Goal: Task Accomplishment & Management: Complete application form

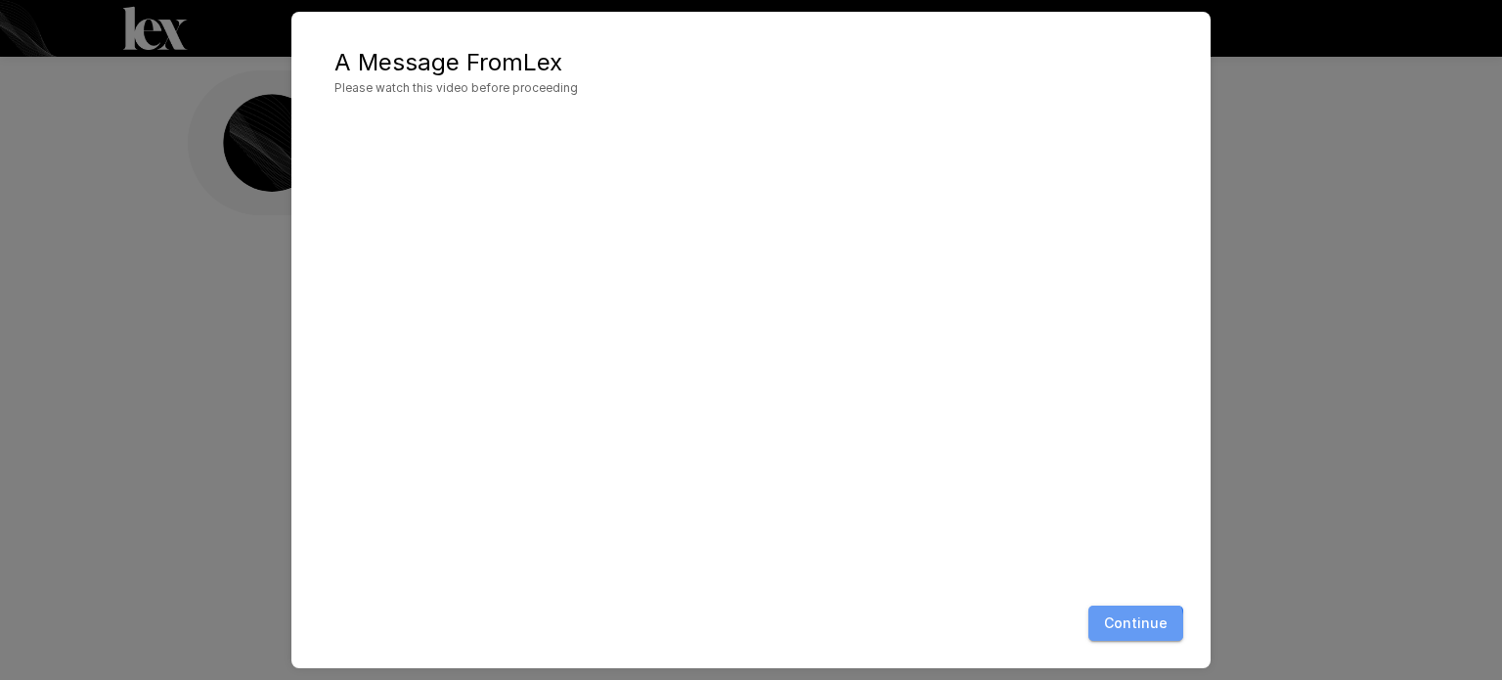
click at [1124, 624] on button "Continue" at bounding box center [1136, 623] width 95 height 36
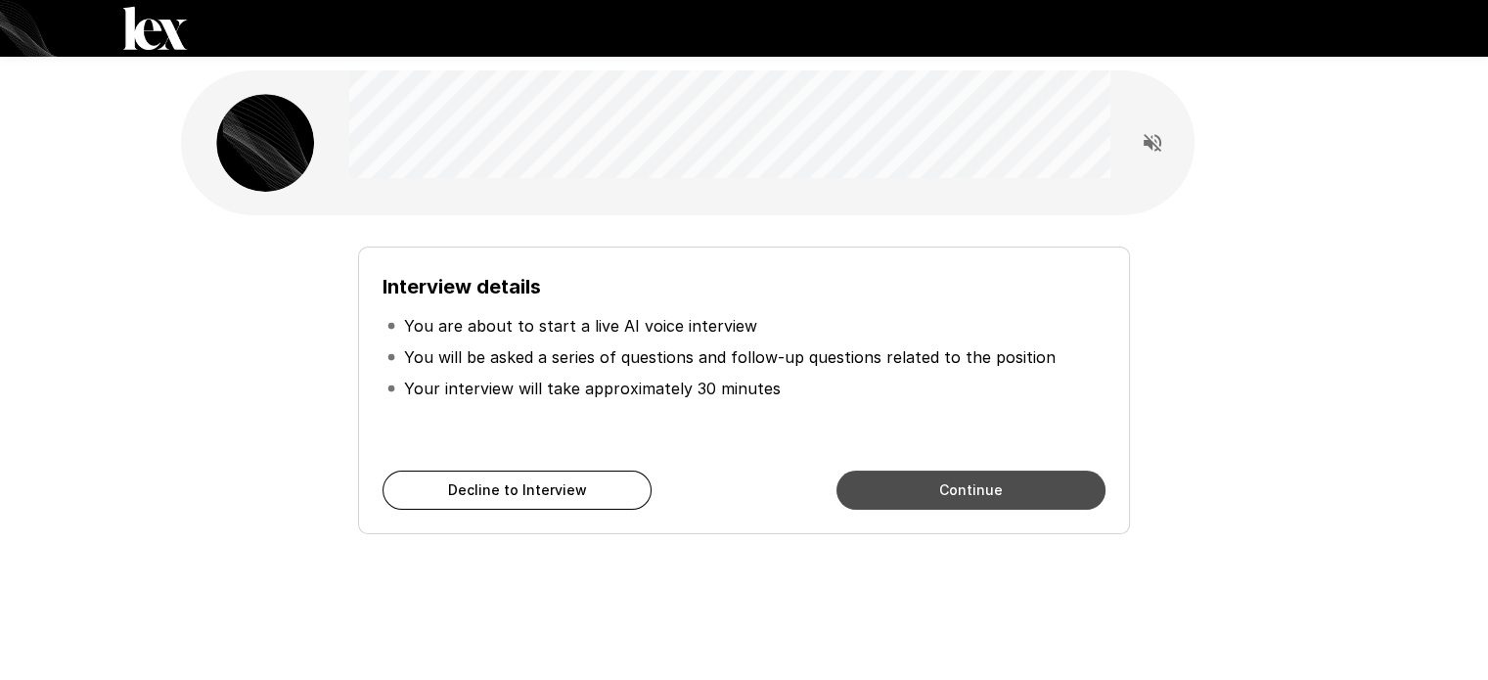
click at [918, 500] on button "Continue" at bounding box center [970, 489] width 269 height 39
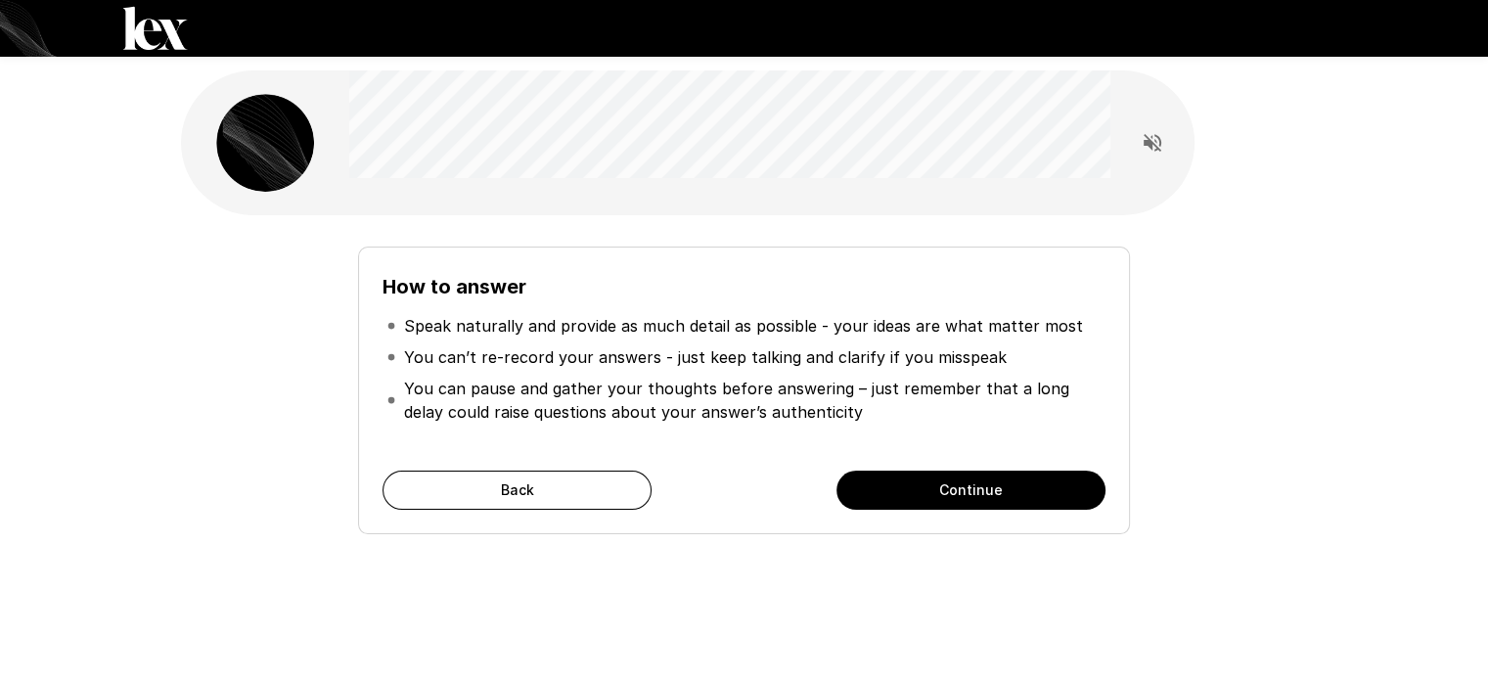
click at [963, 510] on div "How to answer Speak naturally and provide as much detail as possible - your ide…" at bounding box center [743, 390] width 771 height 288
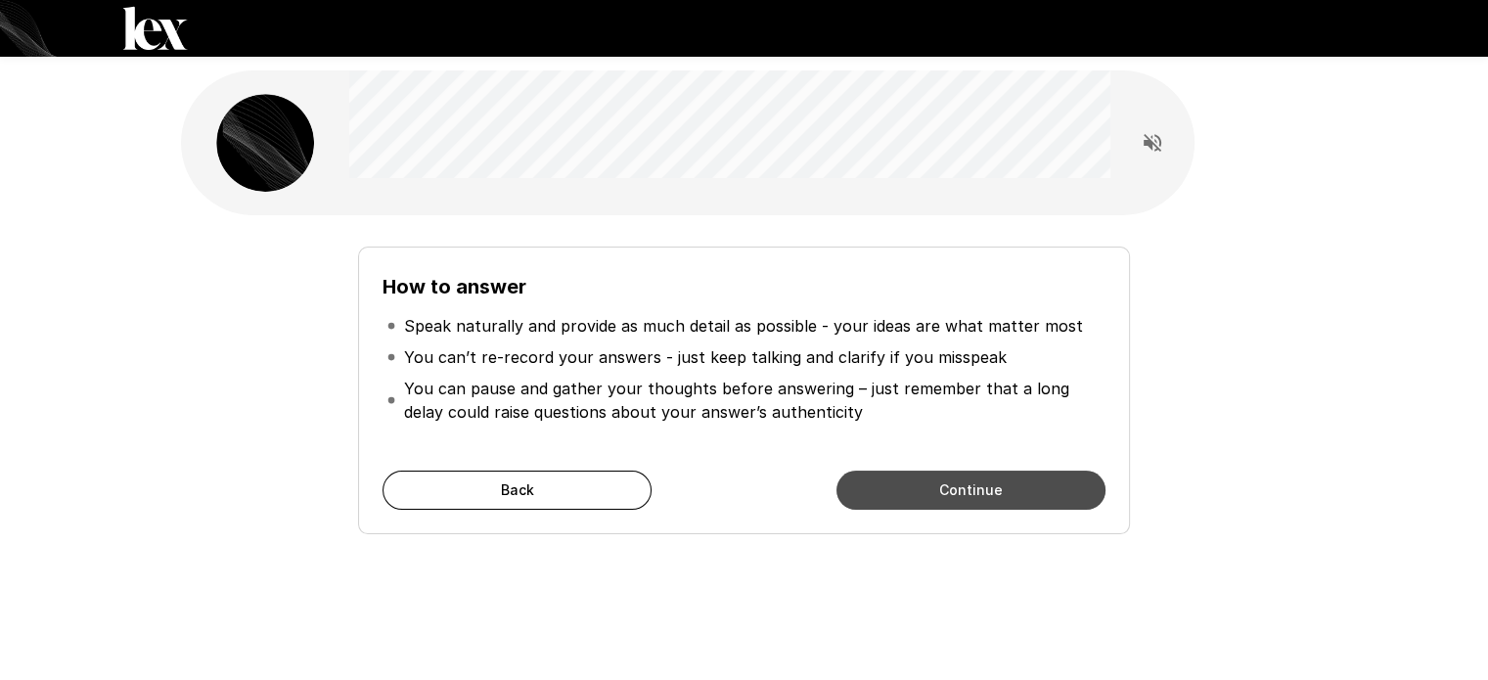
click at [932, 492] on button "Continue" at bounding box center [970, 489] width 269 height 39
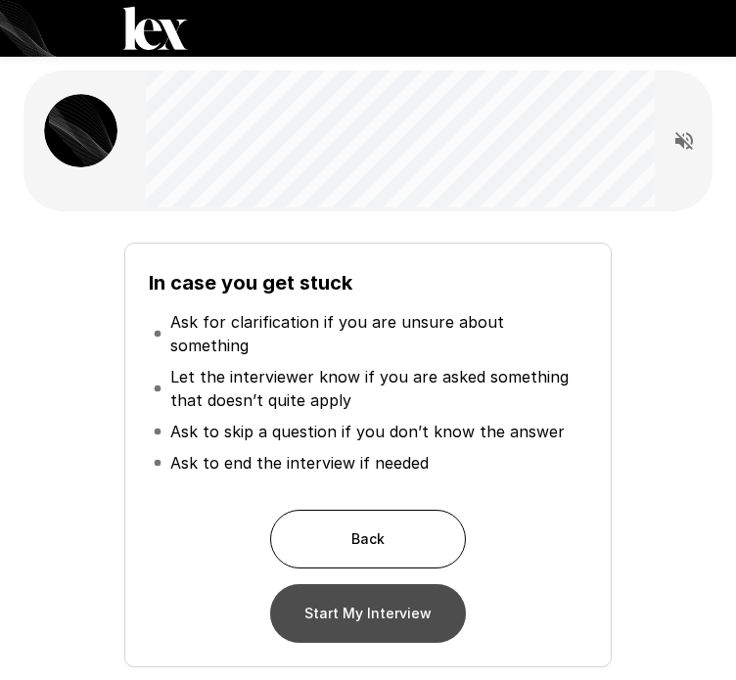
click at [340, 602] on button "Start My Interview" at bounding box center [368, 613] width 196 height 59
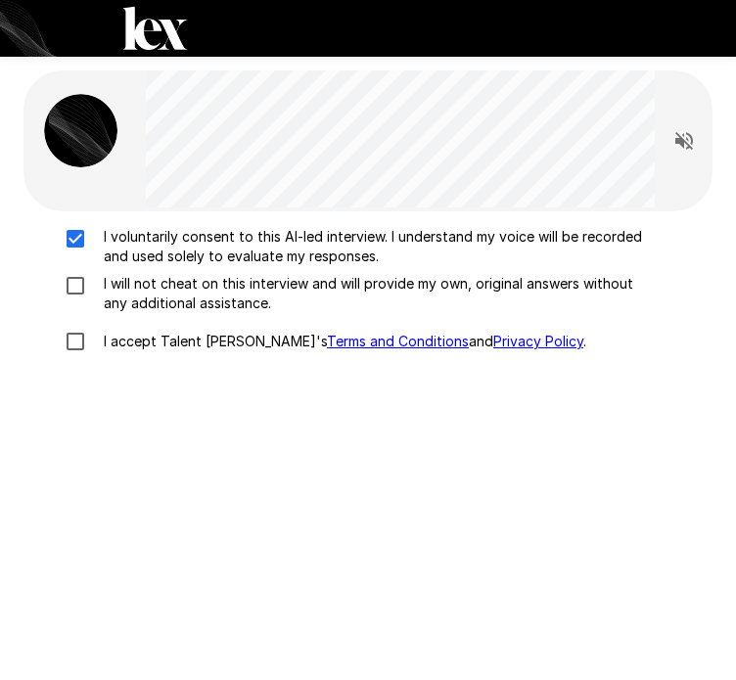
click at [75, 272] on div "I voluntarily consent to this AI-led interview. I understand my voice will be r…" at bounding box center [367, 294] width 673 height 135
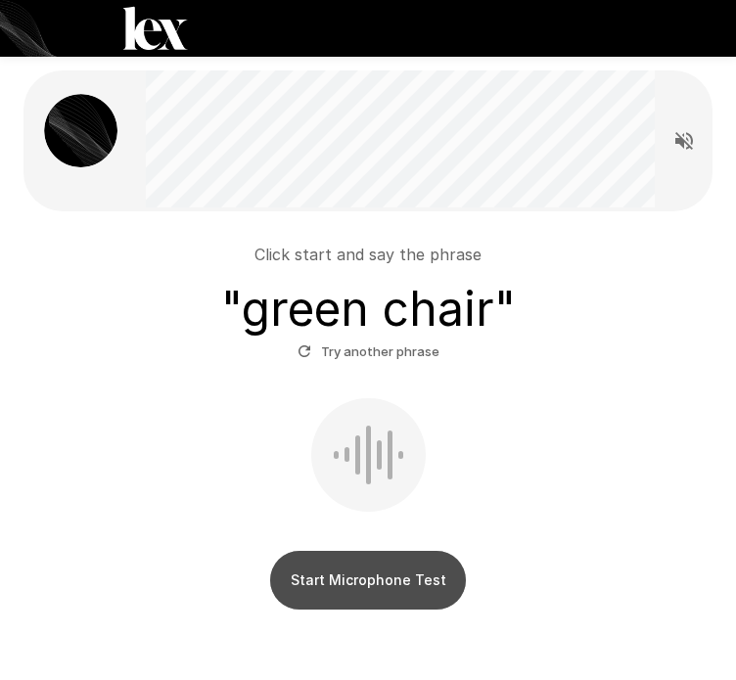
click at [352, 564] on button "Start Microphone Test" at bounding box center [368, 580] width 196 height 59
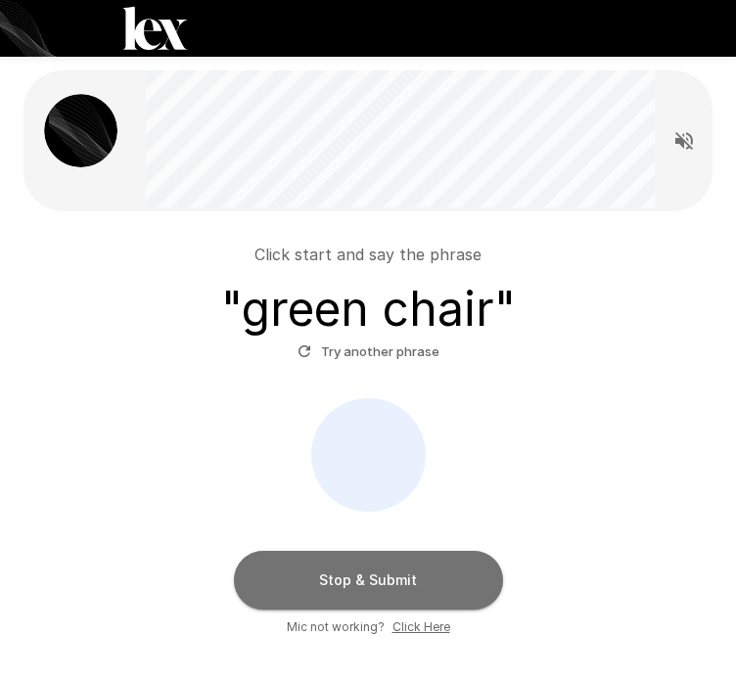
click at [330, 574] on button "Stop & Submit" at bounding box center [368, 580] width 269 height 59
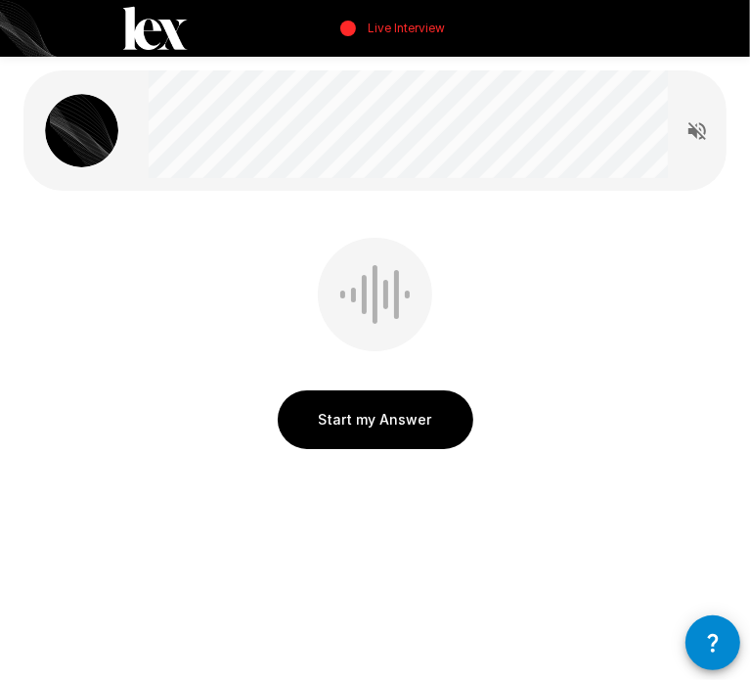
click at [343, 429] on button "Start my Answer" at bounding box center [376, 419] width 196 height 59
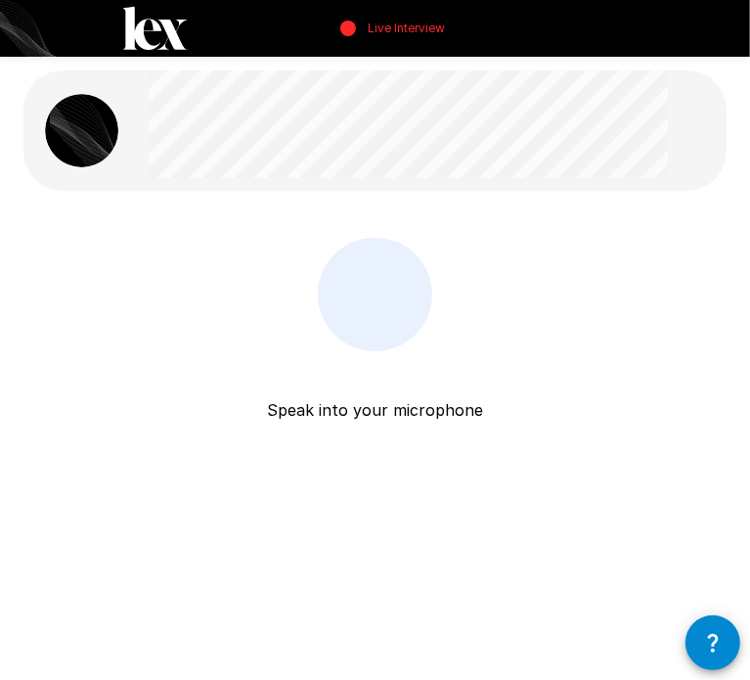
click at [368, 384] on p "Speak into your microphone" at bounding box center [375, 386] width 216 height 70
click at [236, 373] on div "Speak into your microphone Stop & Submit" at bounding box center [374, 348] width 703 height 220
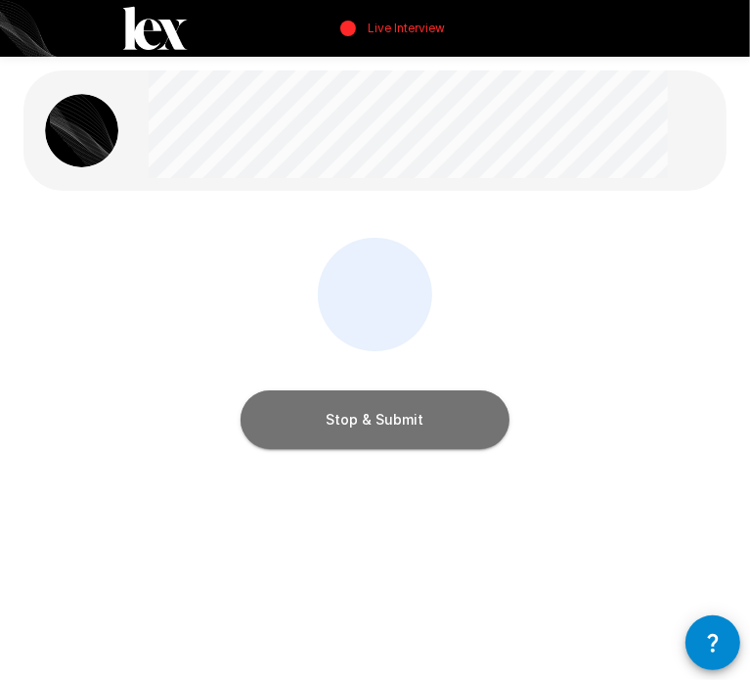
click at [365, 427] on button "Stop & Submit" at bounding box center [375, 419] width 269 height 59
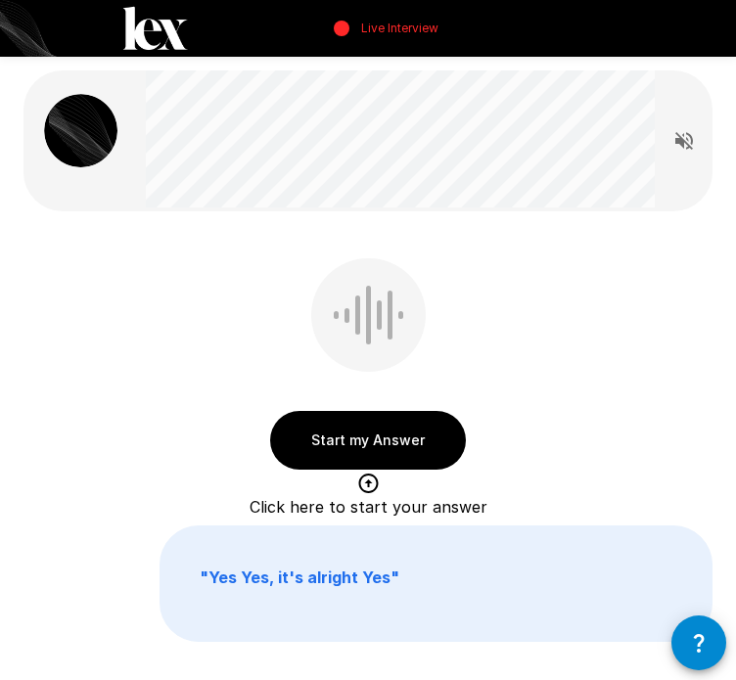
click at [244, 418] on div "Start my Answer Click here to start your answer" at bounding box center [367, 368] width 689 height 220
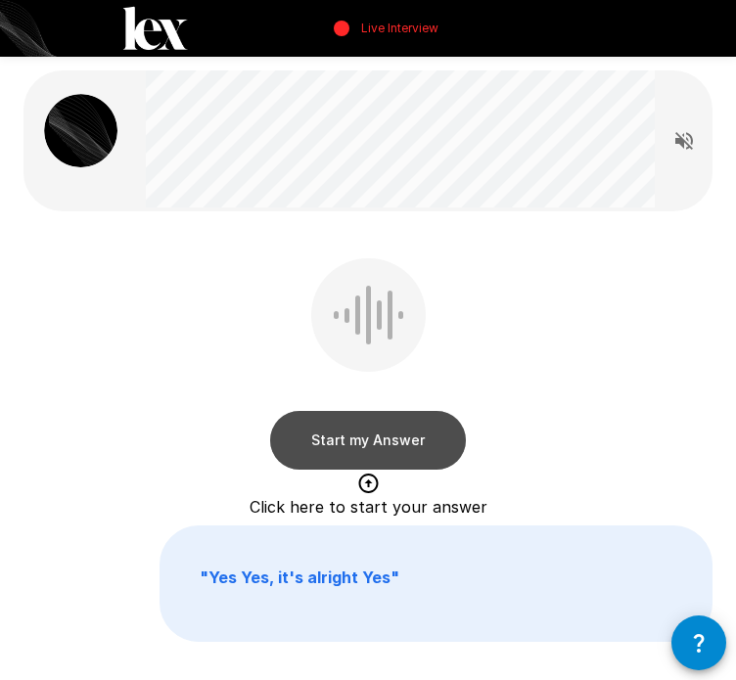
click at [329, 448] on button "Start my Answer" at bounding box center [368, 440] width 196 height 59
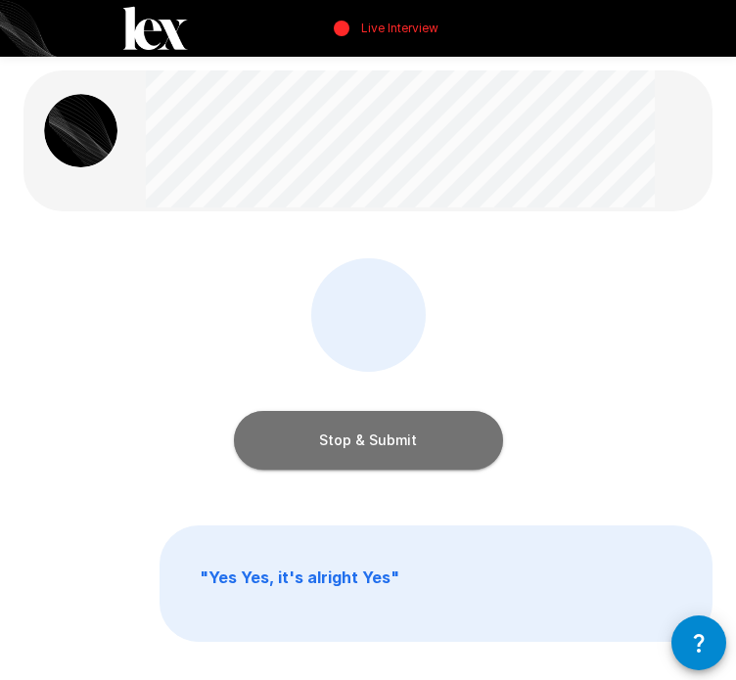
click at [329, 448] on button "Stop & Submit" at bounding box center [368, 440] width 269 height 59
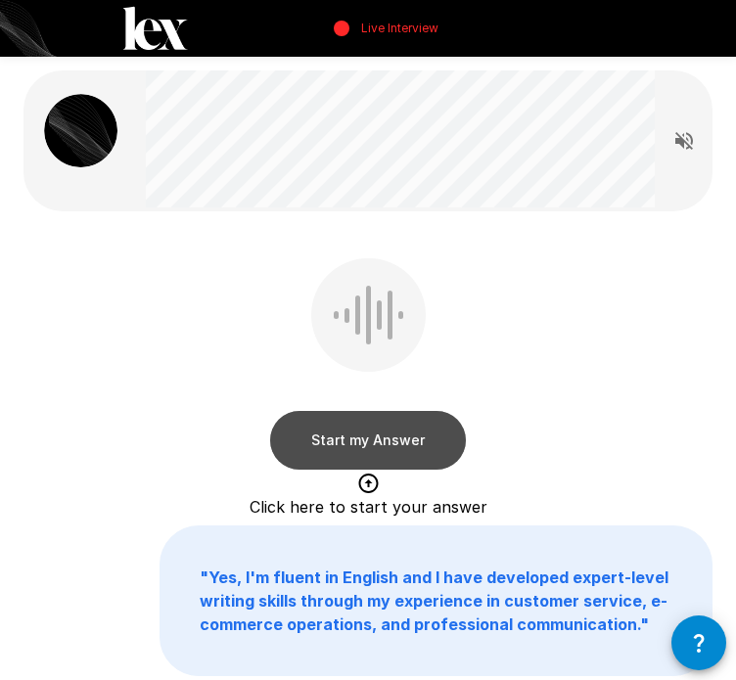
click at [361, 434] on button "Start my Answer" at bounding box center [368, 440] width 196 height 59
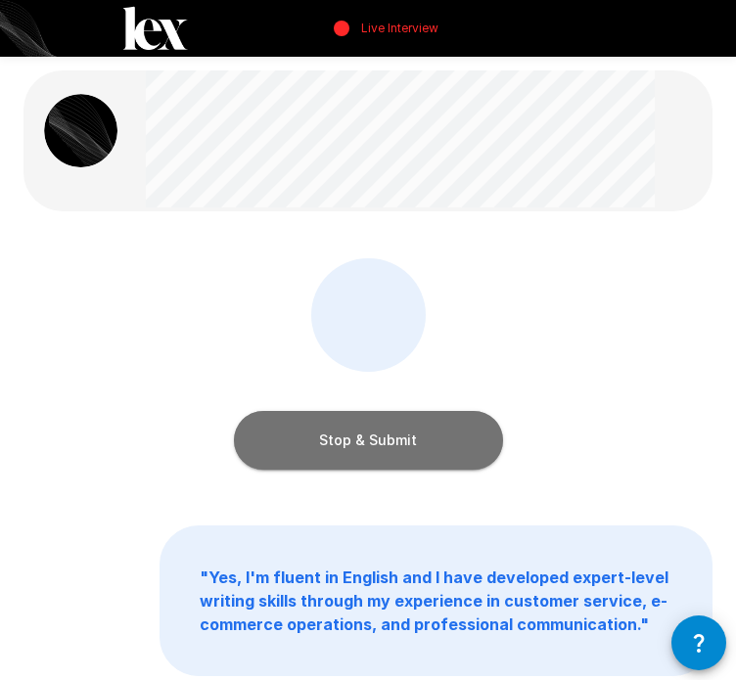
click at [353, 437] on button "Stop & Submit" at bounding box center [368, 440] width 269 height 59
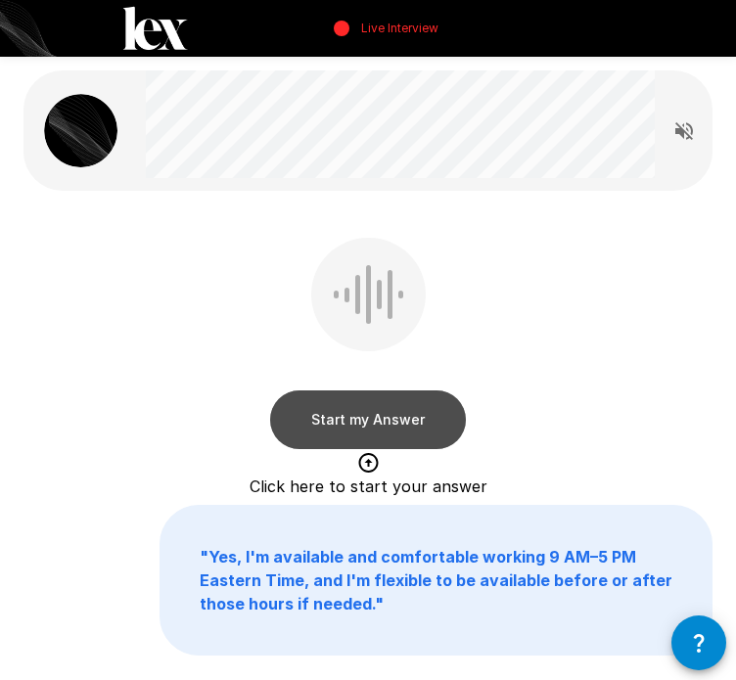
click at [315, 433] on button "Start my Answer" at bounding box center [368, 419] width 196 height 59
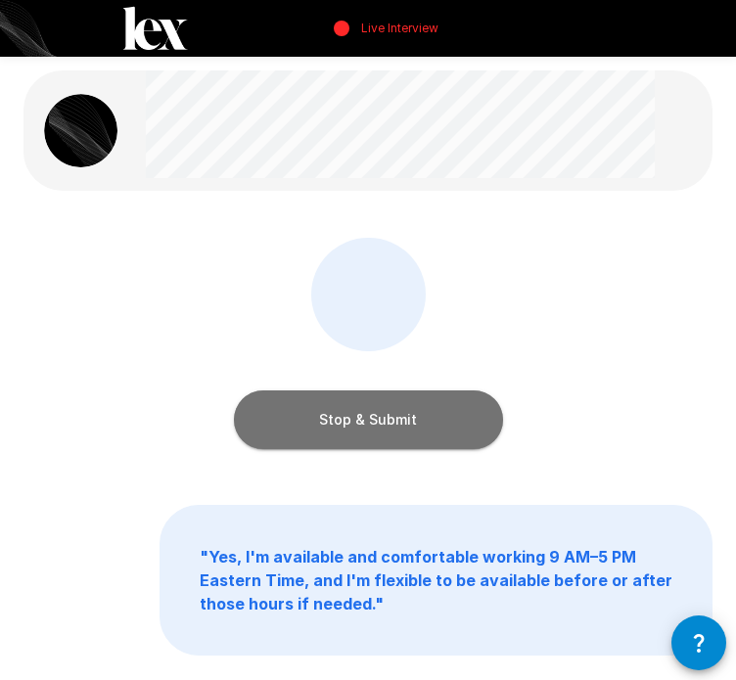
click at [315, 433] on button "Stop & Submit" at bounding box center [368, 419] width 269 height 59
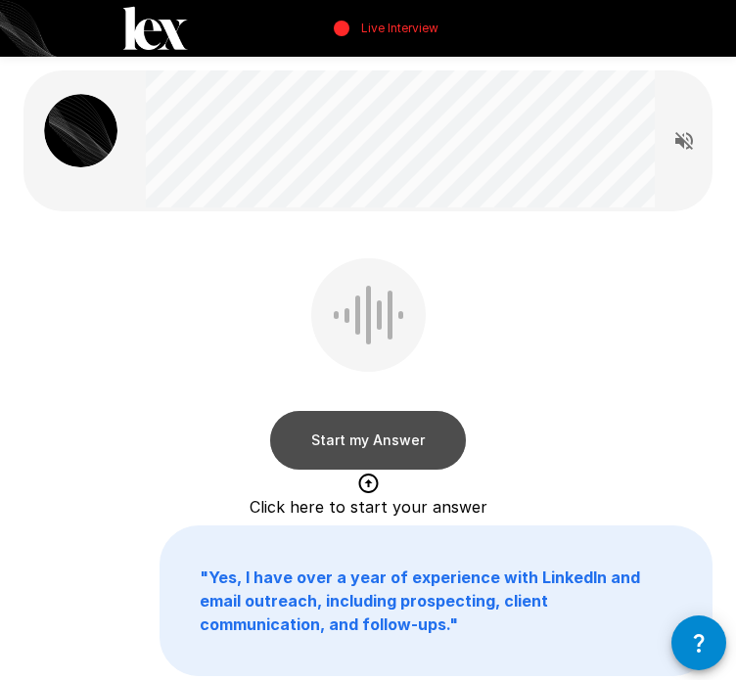
click at [298, 440] on button "Start my Answer" at bounding box center [368, 440] width 196 height 59
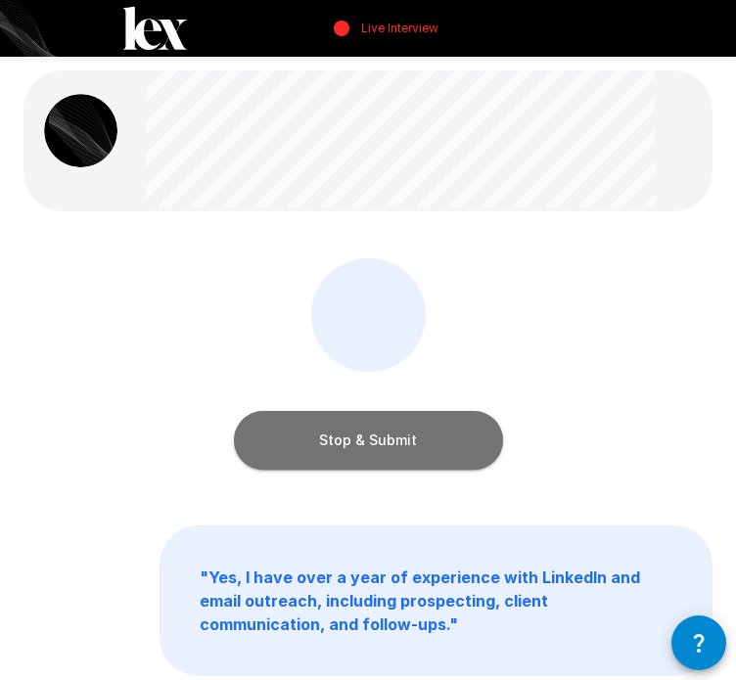
click at [298, 440] on button "Stop & Submit" at bounding box center [368, 440] width 269 height 59
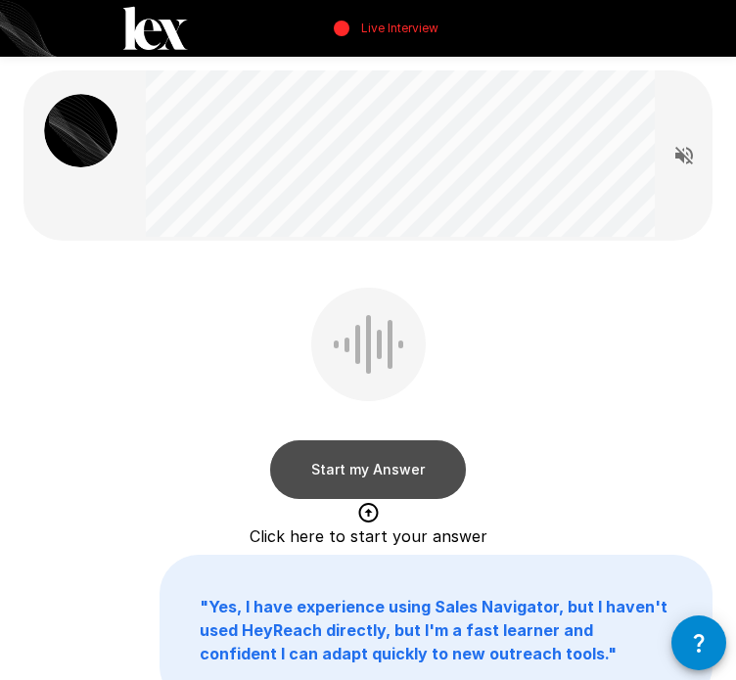
click at [320, 469] on button "Start my Answer" at bounding box center [368, 469] width 196 height 59
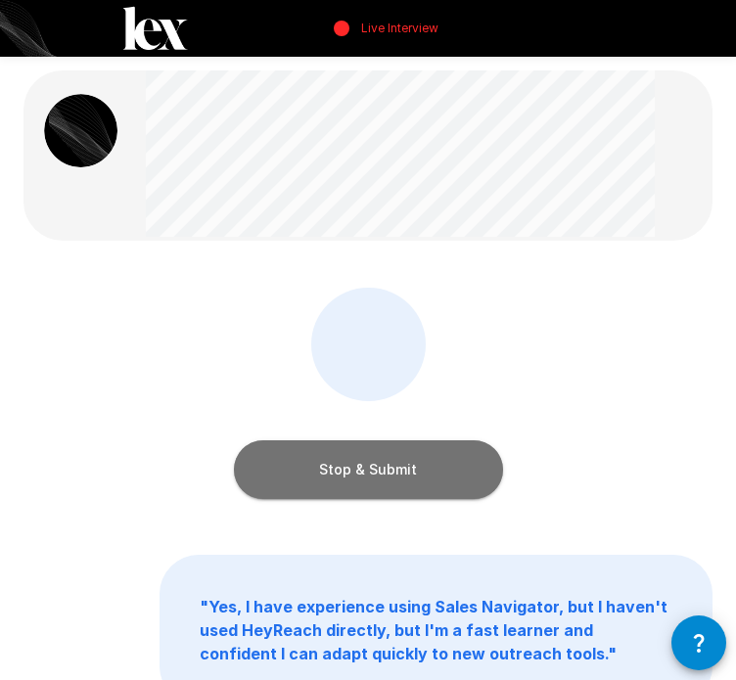
click at [320, 469] on button "Stop & Submit" at bounding box center [368, 469] width 269 height 59
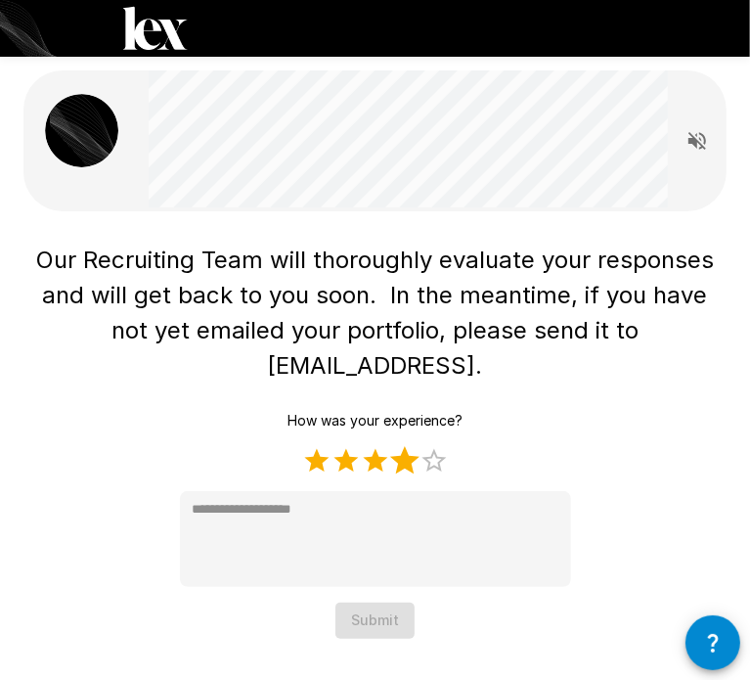
click at [403, 446] on label "4 Stars" at bounding box center [404, 460] width 29 height 29
click at [395, 446] on label "4 Stars" at bounding box center [404, 460] width 29 height 29
type textarea "*"
